Goal: Information Seeking & Learning: Learn about a topic

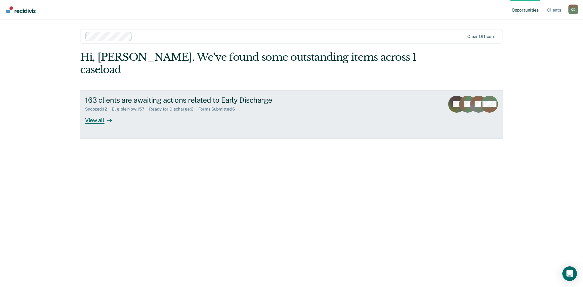
click at [100, 112] on div "View all" at bounding box center [102, 118] width 34 height 12
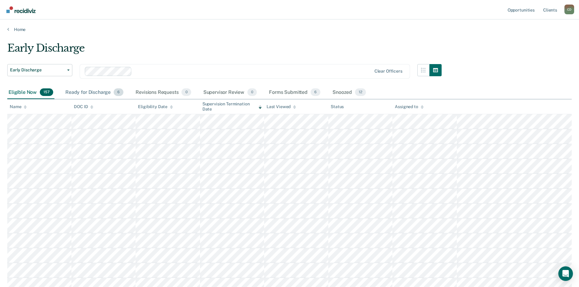
click at [100, 93] on div "Ready for Discharge 6" at bounding box center [94, 92] width 60 height 13
